Goal: Task Accomplishment & Management: Use online tool/utility

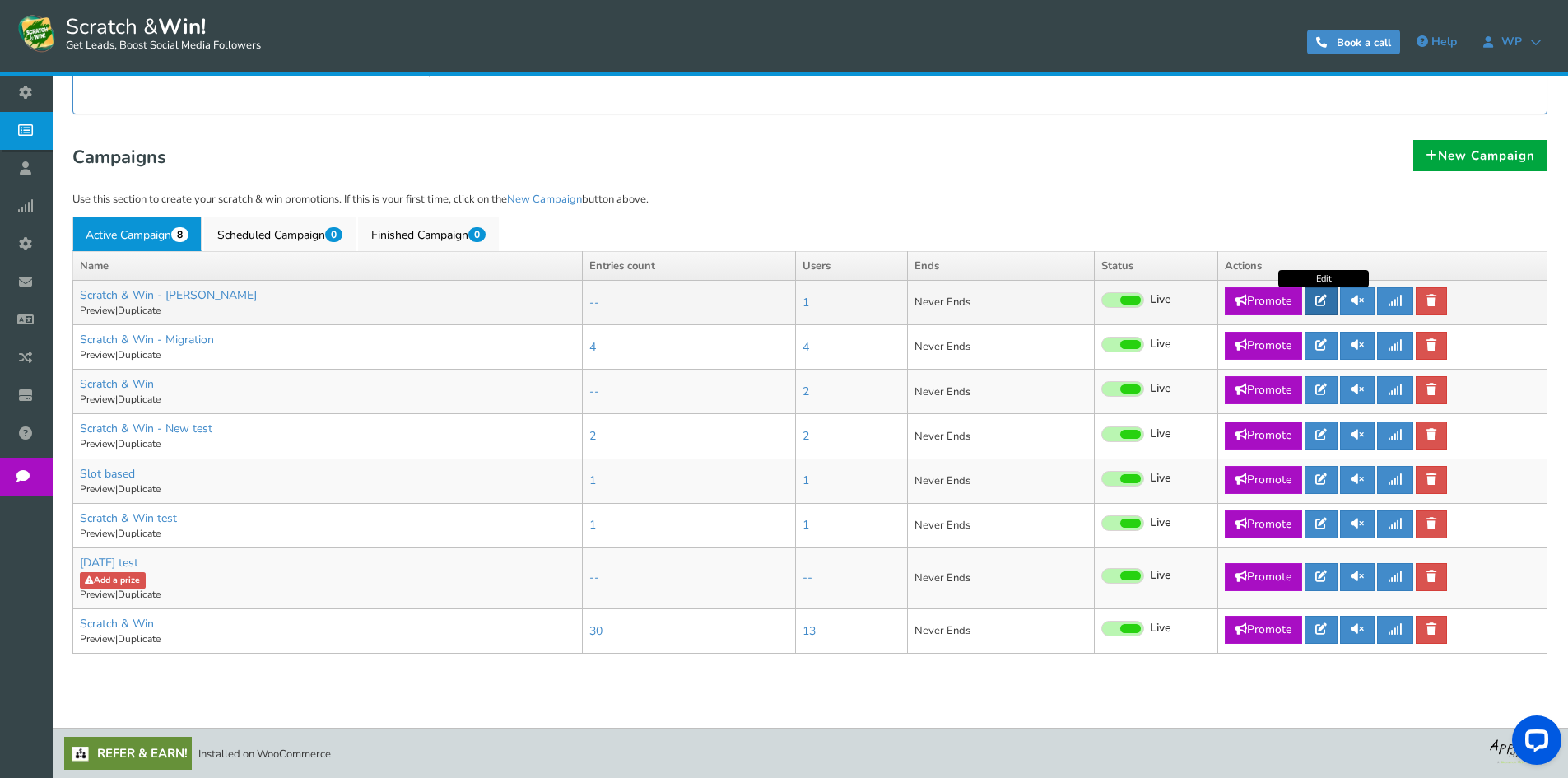
click at [1326, 298] on icon at bounding box center [1322, 301] width 12 height 12
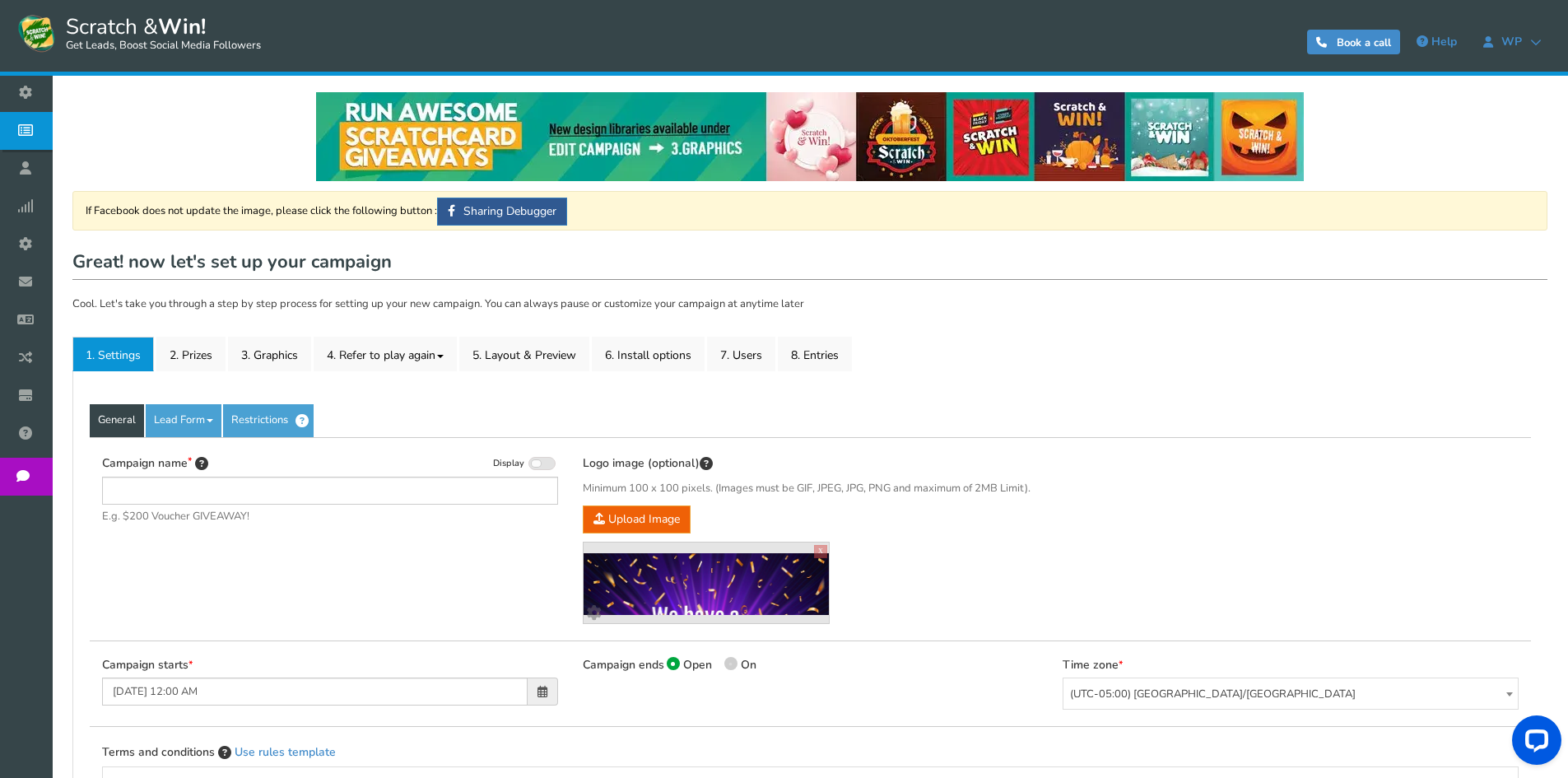
type input "Scratch & Win - [PERSON_NAME]"
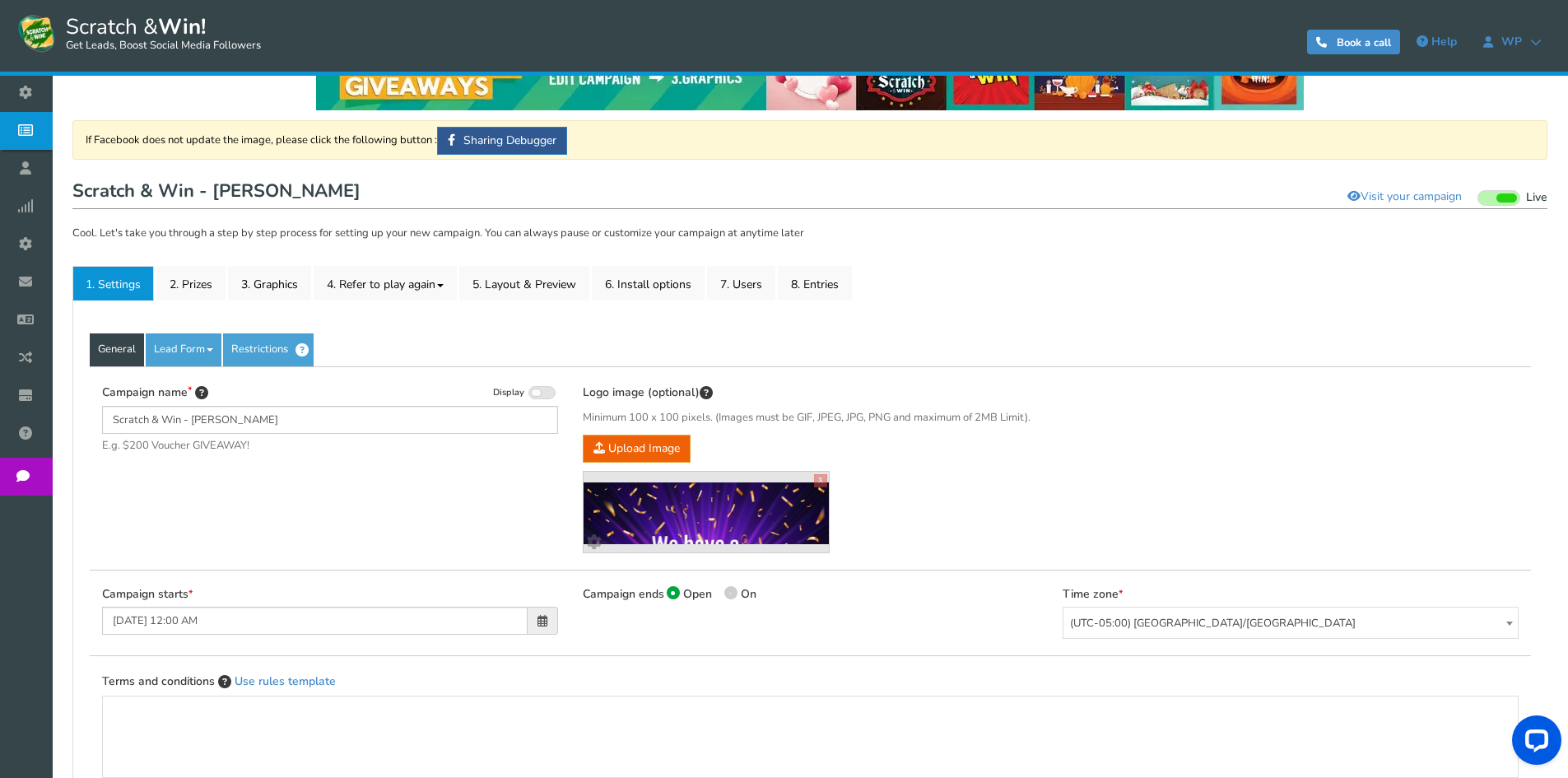
scroll to position [164, 0]
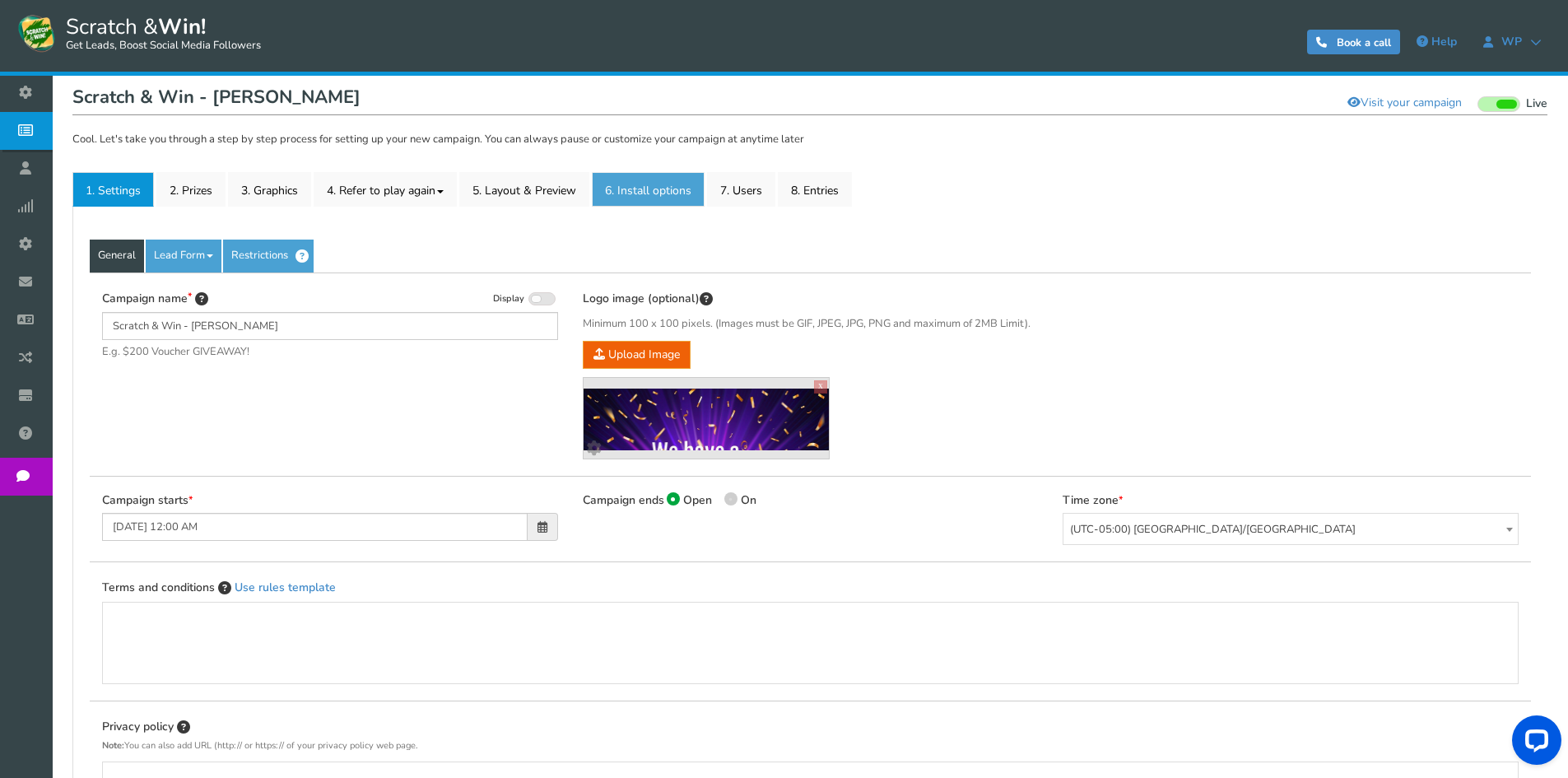
click at [673, 187] on link "6. Install options New" at bounding box center [648, 189] width 113 height 35
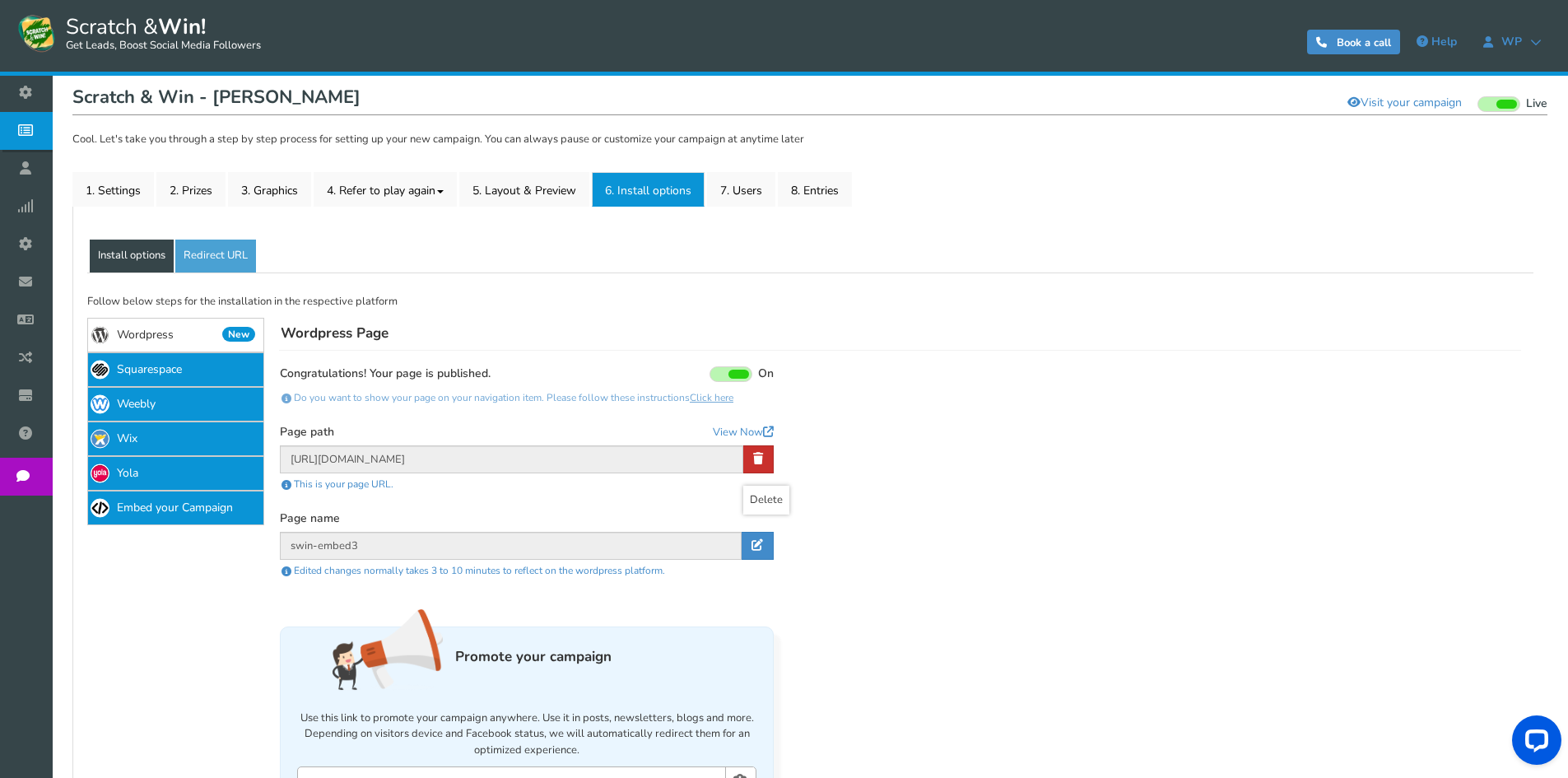
click at [756, 459] on icon at bounding box center [758, 459] width 10 height 12
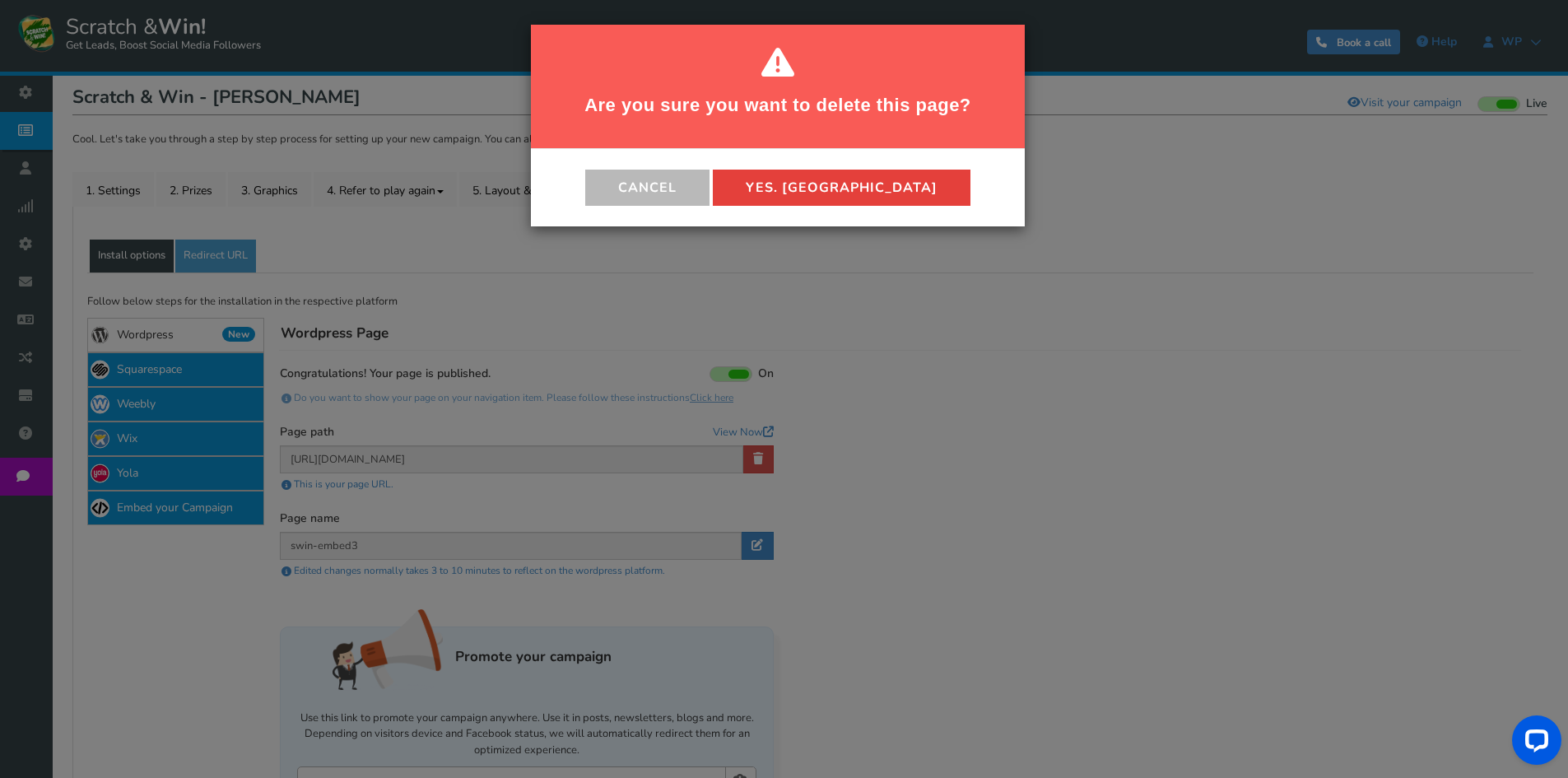
click at [867, 187] on button "Yes. Delete" at bounding box center [841, 187] width 258 height 36
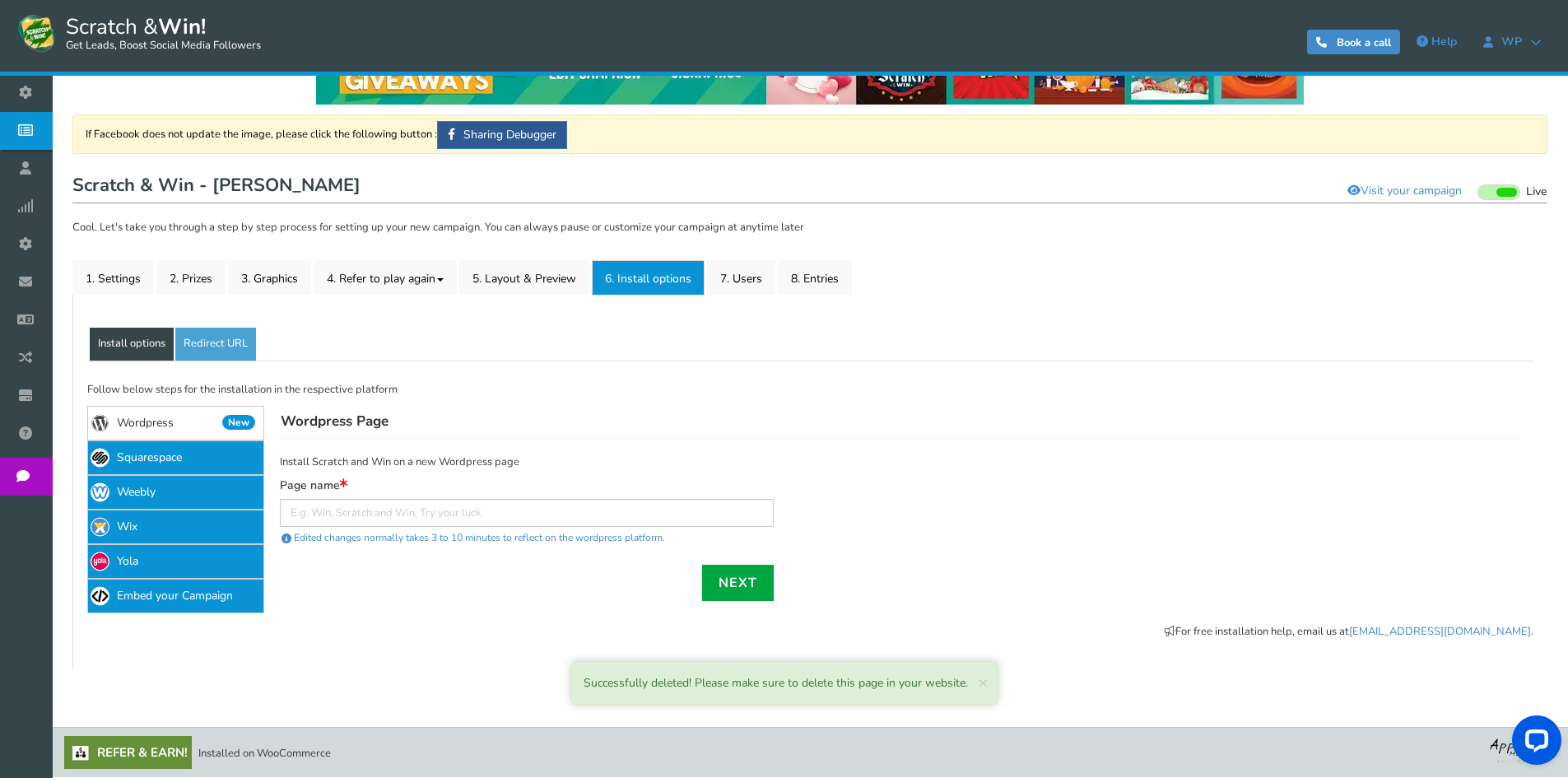
scroll to position [76, 0]
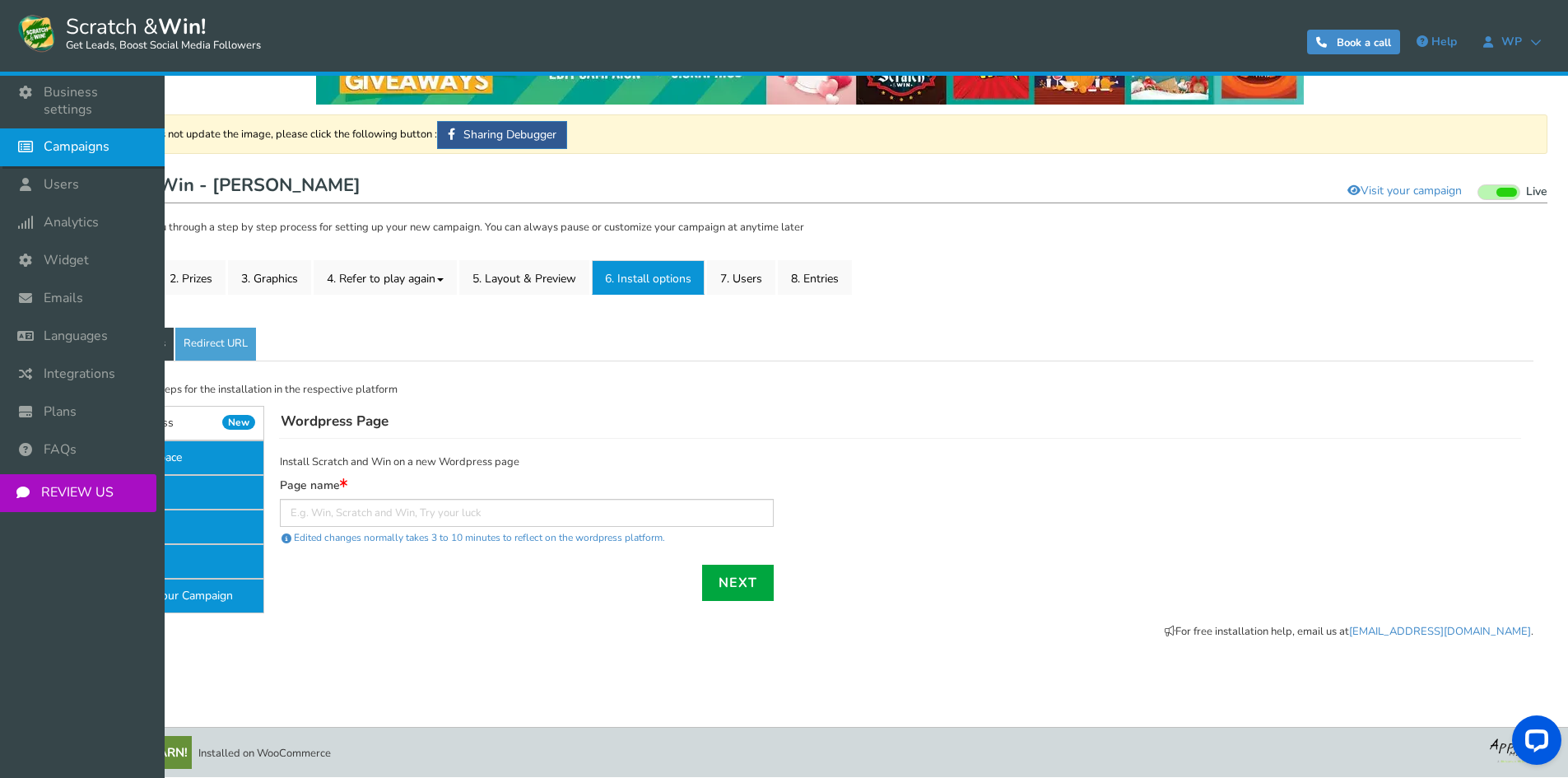
click at [70, 138] on span "Campaigns" at bounding box center [76, 147] width 66 height 17
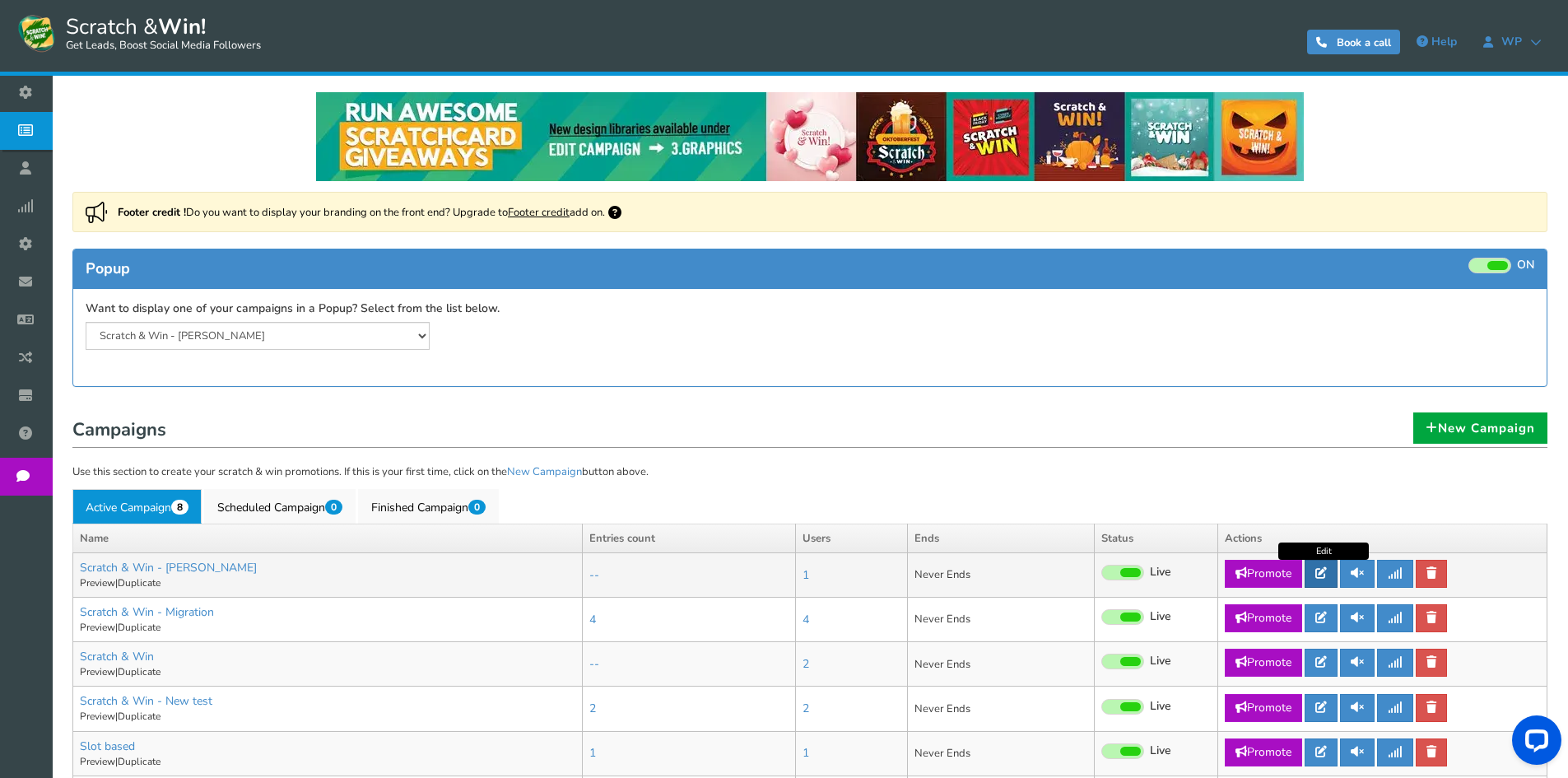
click at [1326, 575] on icon at bounding box center [1322, 573] width 12 height 12
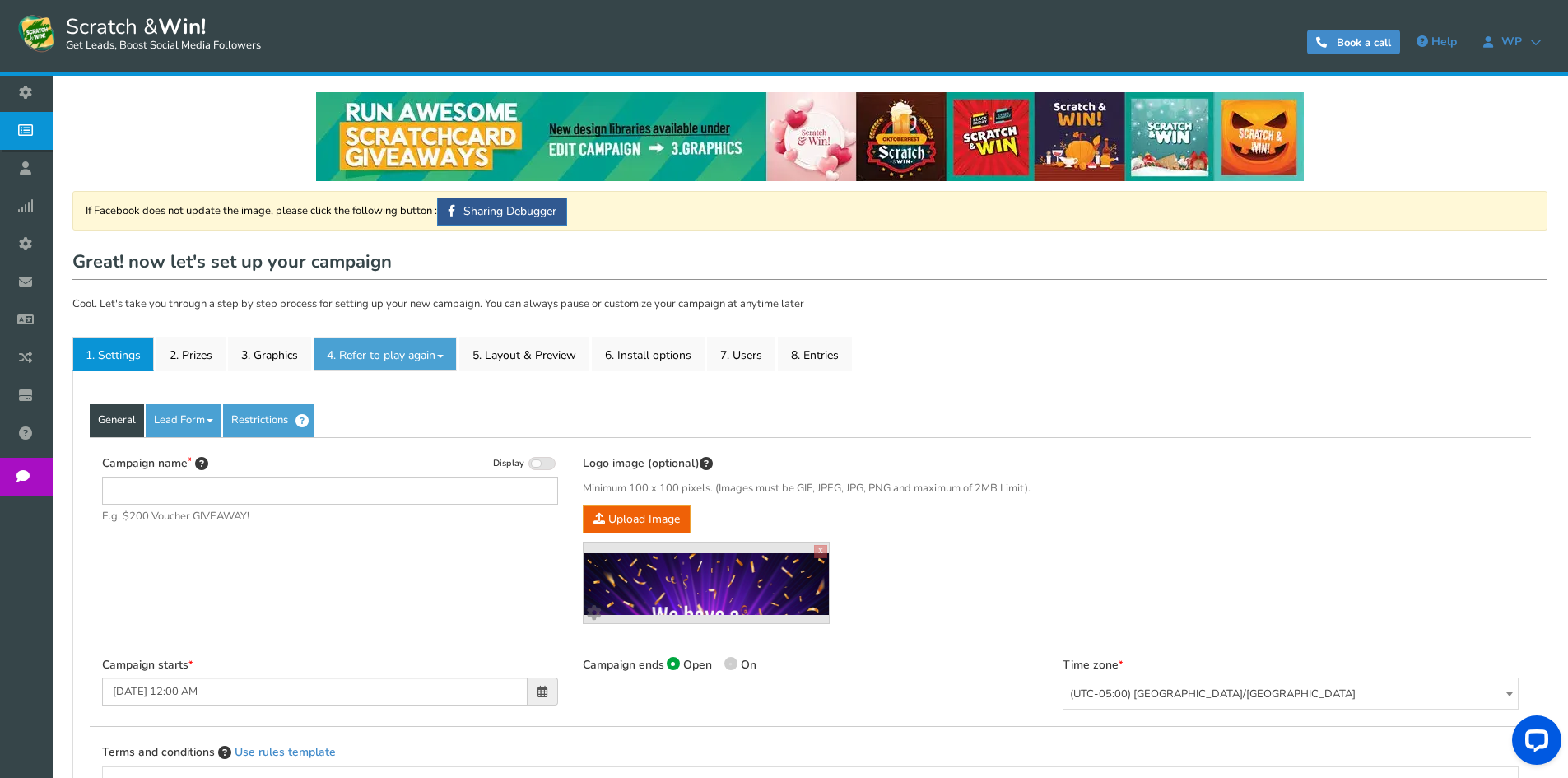
type input "Scratch & Win - [PERSON_NAME]"
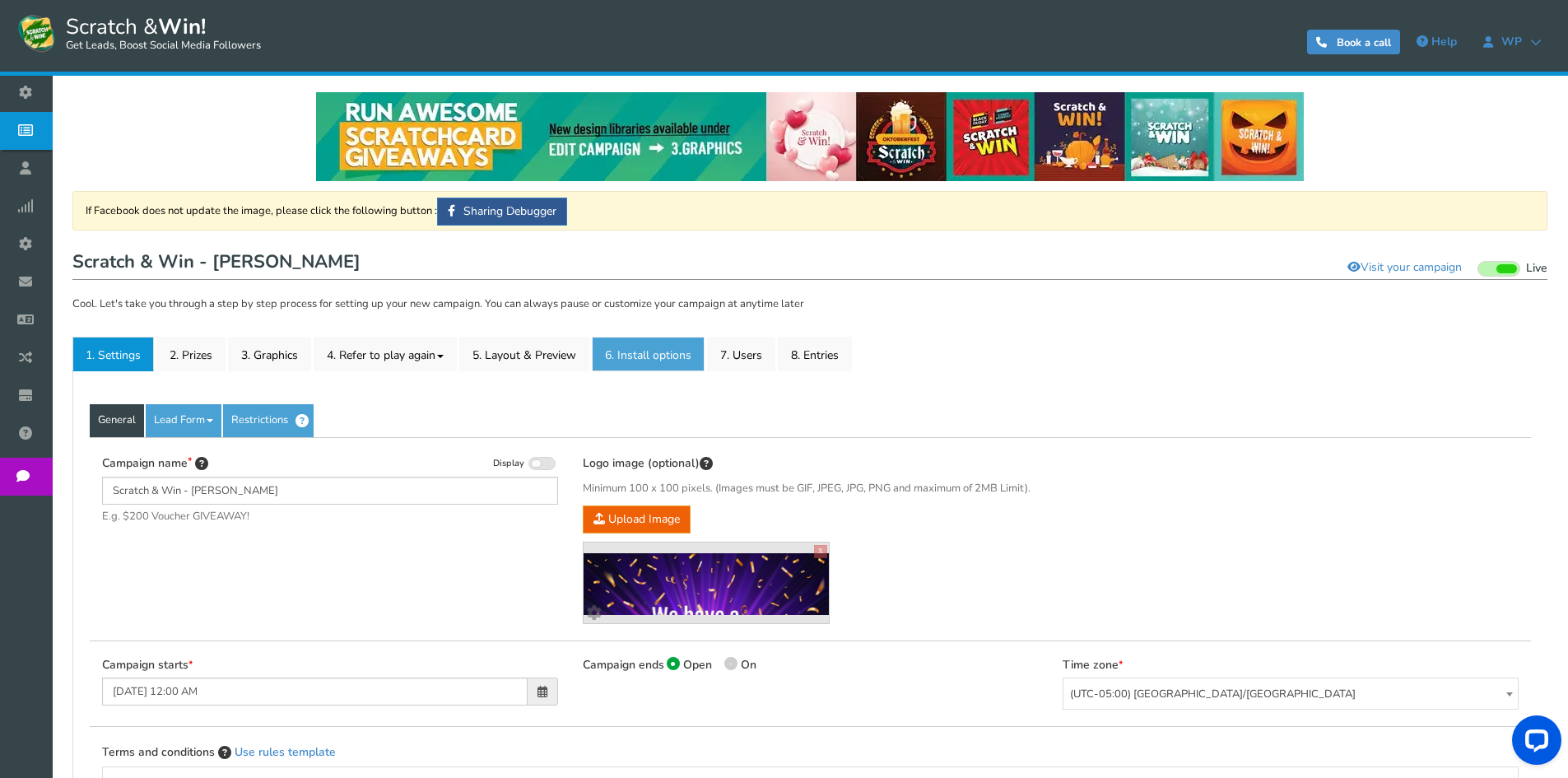
click at [660, 354] on link "6. Install options New" at bounding box center [648, 355] width 113 height 35
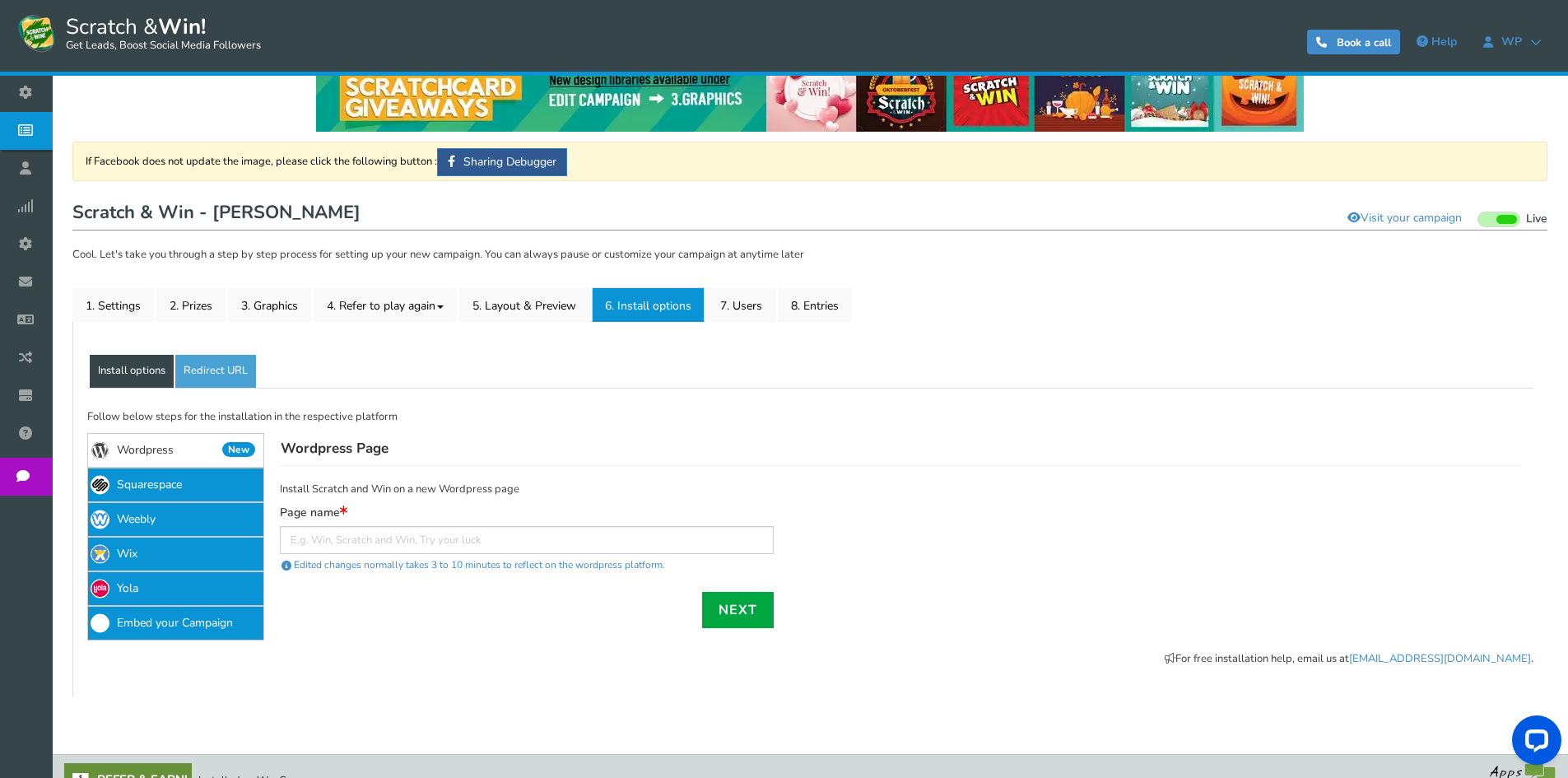
scroll to position [76, 0]
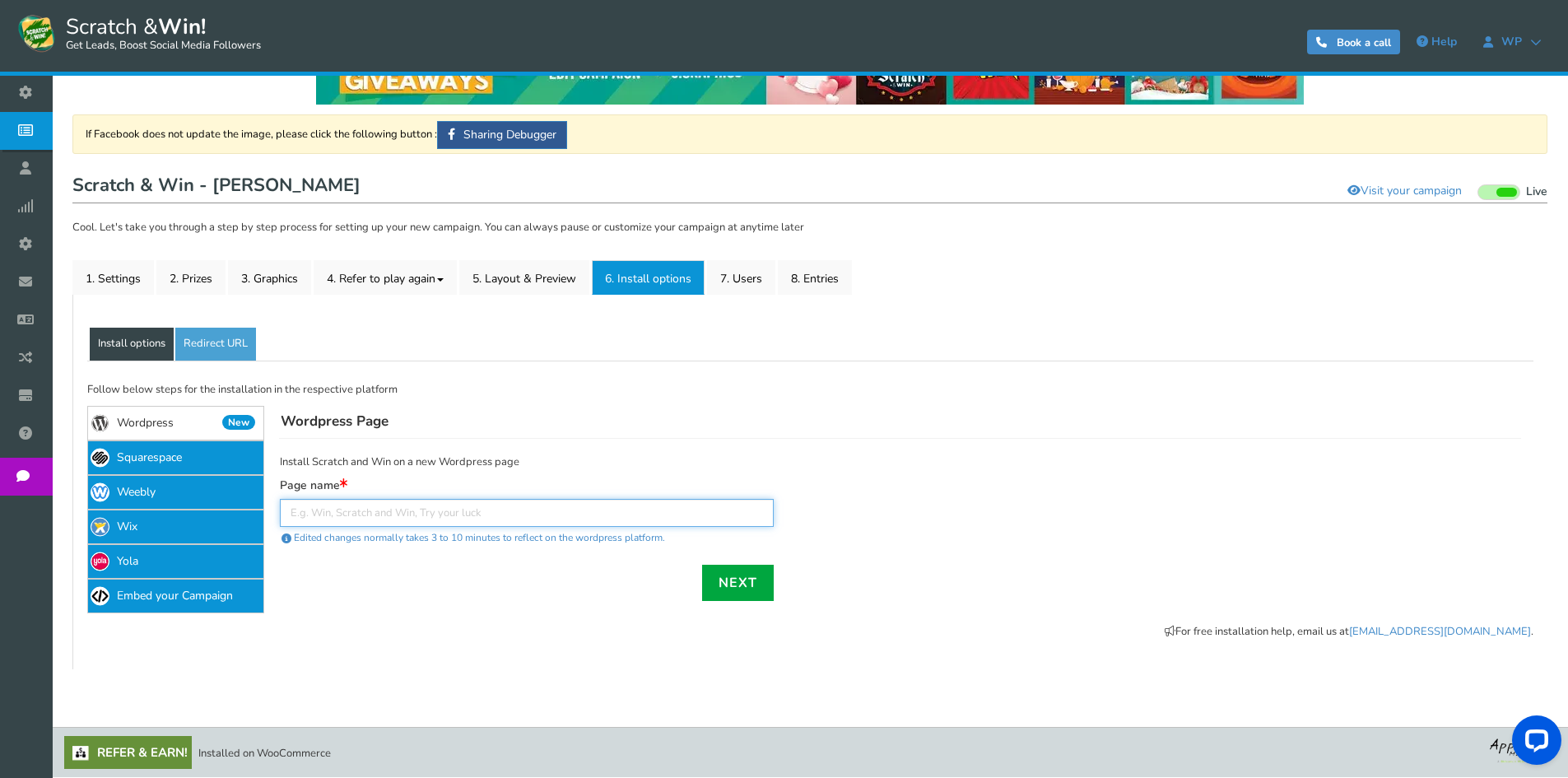
click at [533, 508] on input "text" at bounding box center [527, 512] width 494 height 28
type input "kjk"
click at [730, 582] on link "Next" at bounding box center [738, 583] width 71 height 36
